Goal: Use online tool/utility: Utilize a website feature to perform a specific function

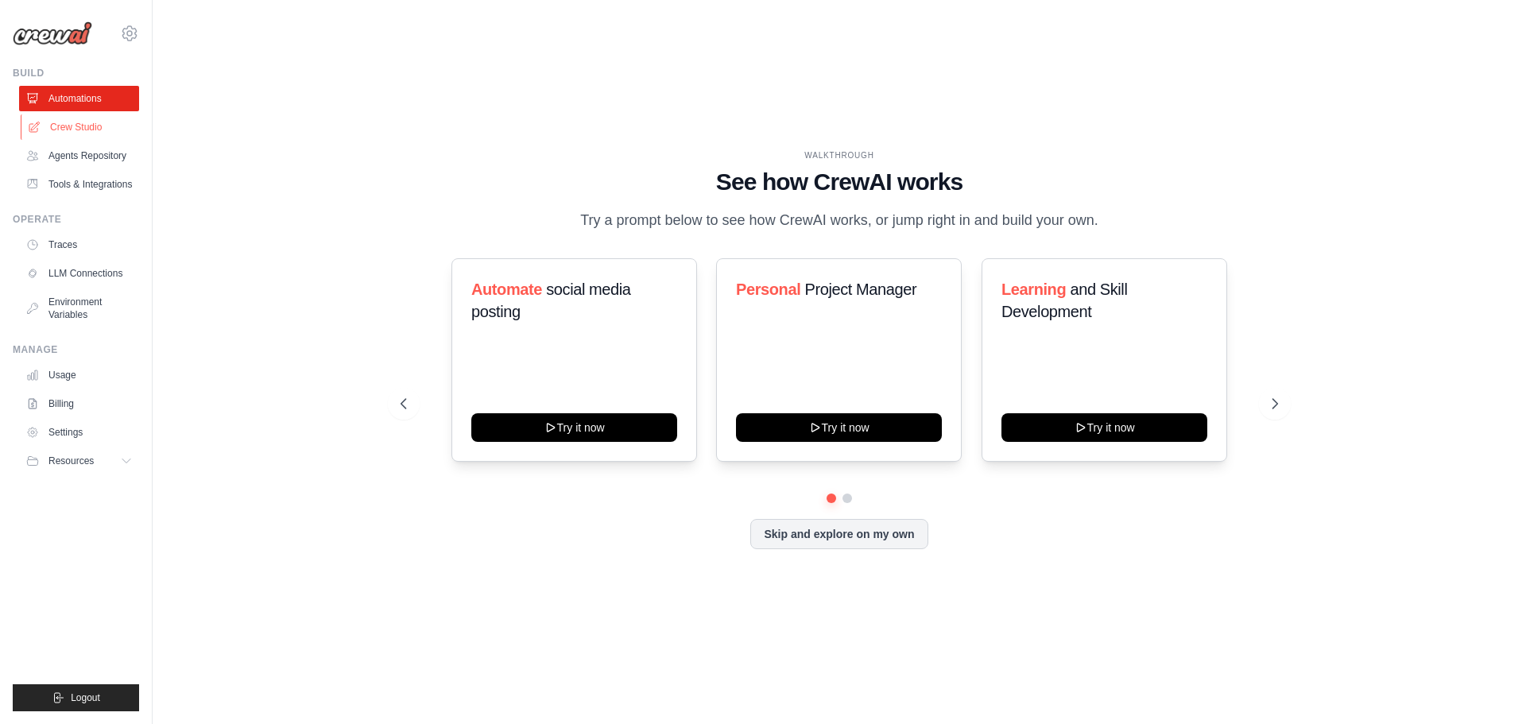
click at [82, 124] on link "Crew Studio" at bounding box center [81, 126] width 120 height 25
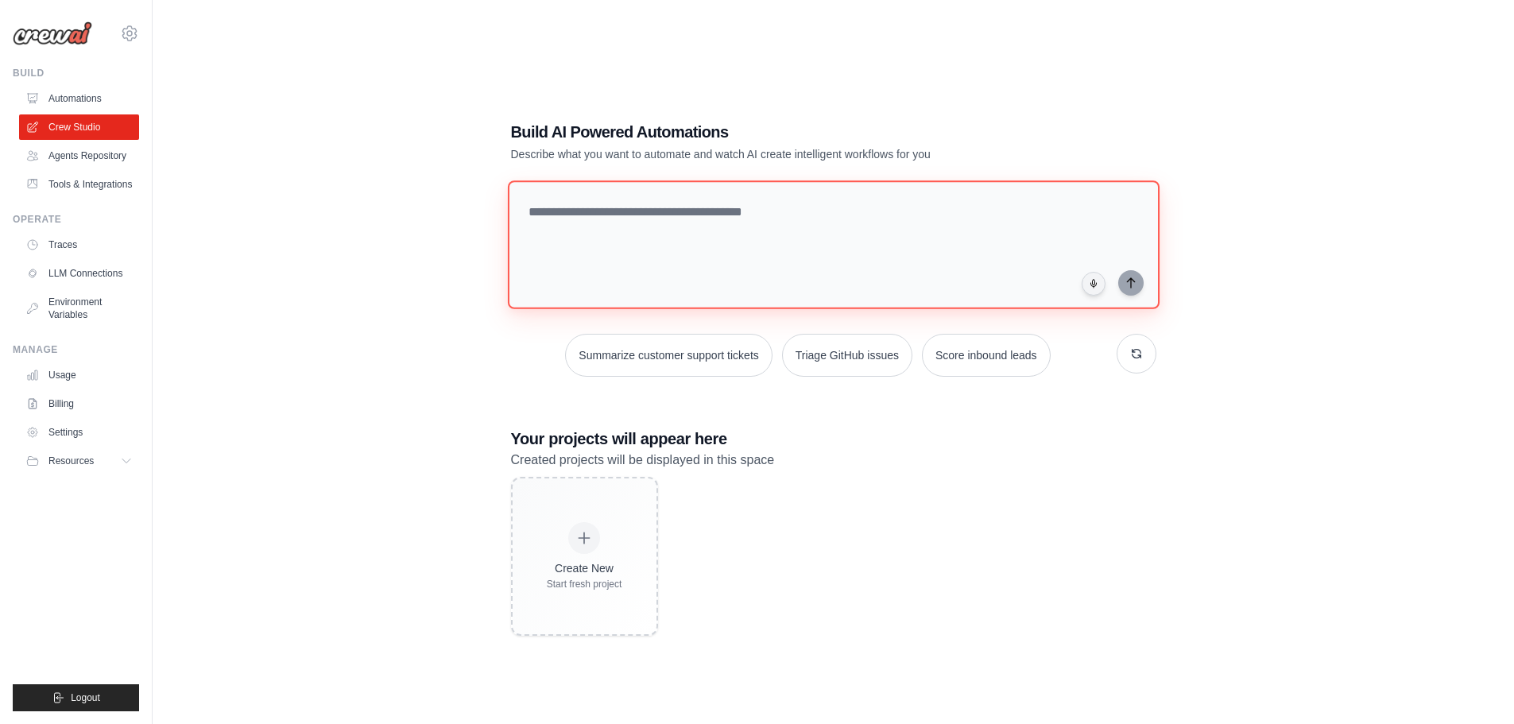
click at [609, 229] on textarea at bounding box center [833, 244] width 652 height 129
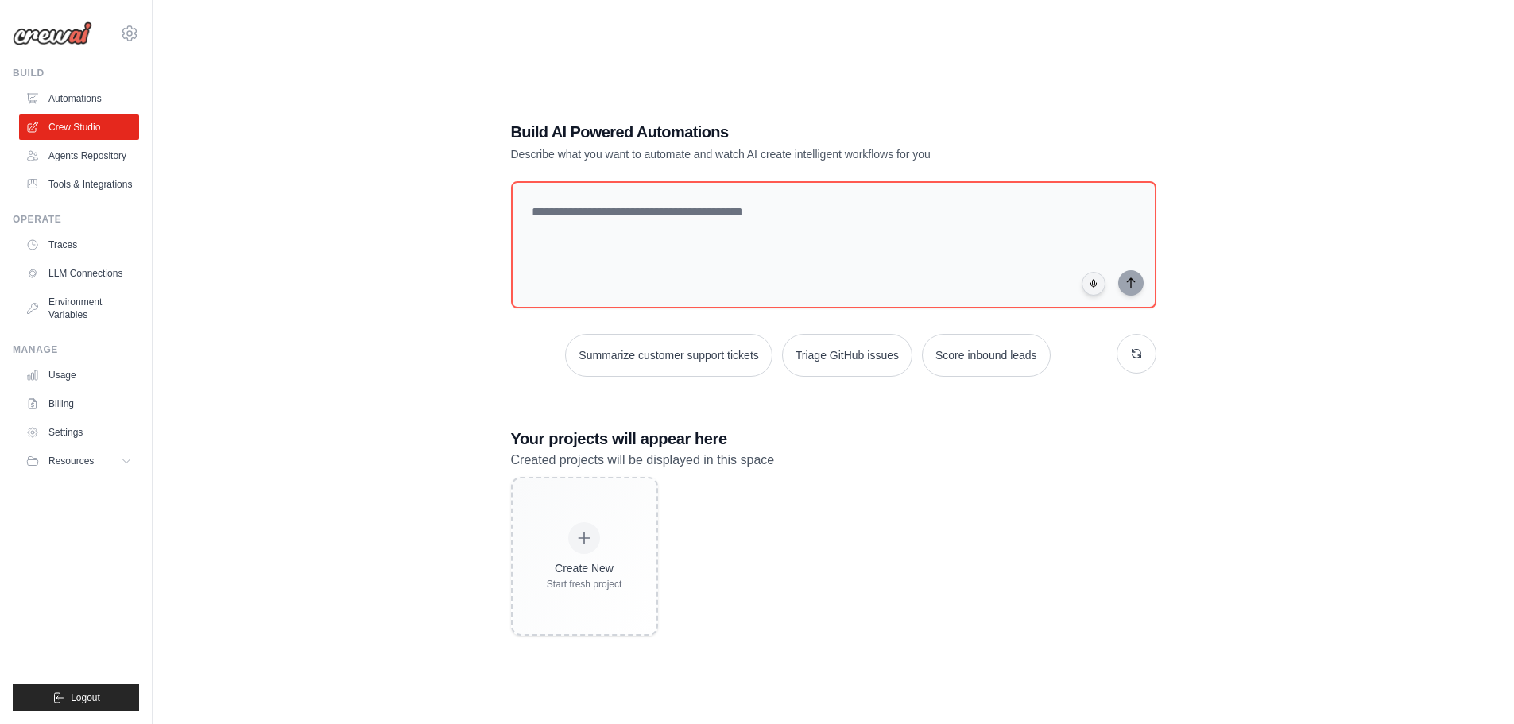
click at [778, 122] on h1 "Build AI Powered Automations" at bounding box center [778, 132] width 534 height 22
